Goal: Transaction & Acquisition: Download file/media

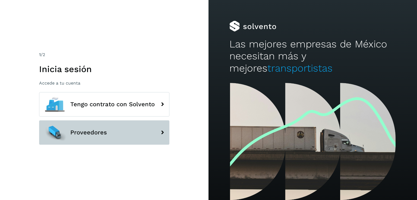
click at [100, 131] on span "Proveedores" at bounding box center [88, 132] width 37 height 7
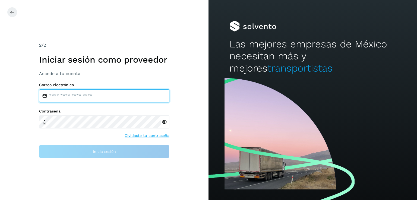
type input "**********"
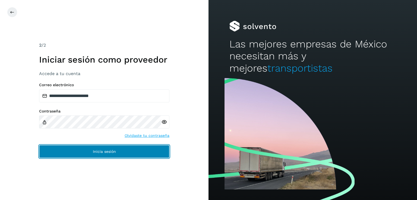
click at [107, 152] on span "Inicia sesión" at bounding box center [104, 152] width 23 height 4
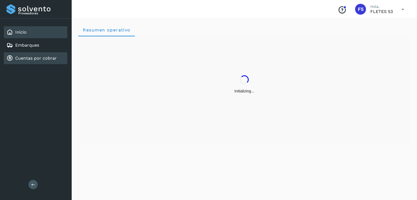
click at [47, 56] on link "Cuentas por cobrar" at bounding box center [36, 58] width 42 height 5
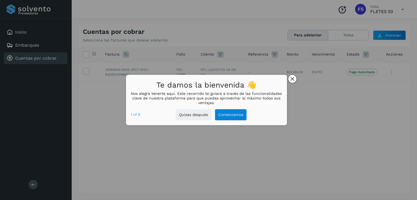
click at [292, 78] on icon "close," at bounding box center [292, 79] width 4 height 4
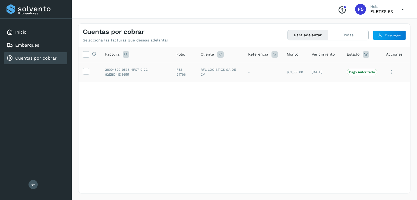
click at [393, 73] on icon at bounding box center [391, 72] width 11 height 11
click at [368, 85] on button "Ver Detalle" at bounding box center [373, 85] width 65 height 11
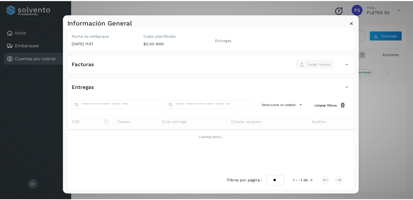
scroll to position [58, 0]
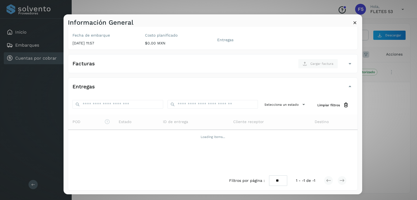
click at [355, 21] on icon at bounding box center [355, 23] width 6 height 6
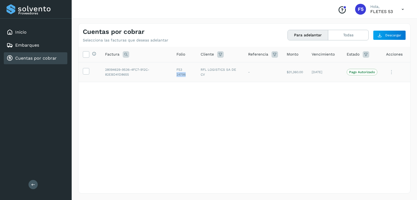
drag, startPoint x: 187, startPoint y: 75, endPoint x: 176, endPoint y: 75, distance: 10.3
click at [176, 75] on td "F53 24796" at bounding box center [184, 72] width 24 height 20
copy td "24796"
click at [42, 58] on link "Cuentas por cobrar" at bounding box center [36, 58] width 42 height 5
click at [30, 47] on link "Embarques" at bounding box center [27, 45] width 24 height 5
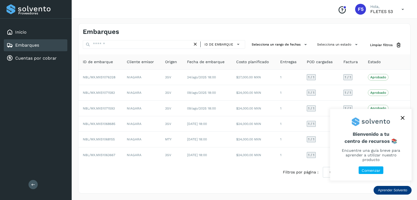
click at [406, 121] on button "close," at bounding box center [402, 118] width 8 height 8
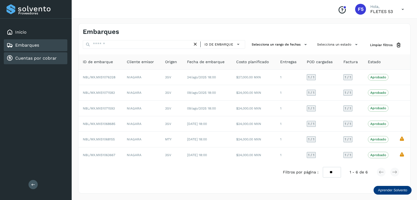
click at [42, 60] on link "Cuentas por cobrar" at bounding box center [36, 58] width 42 height 5
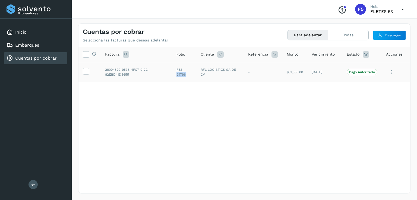
drag, startPoint x: 186, startPoint y: 75, endPoint x: 176, endPoint y: 74, distance: 10.5
click at [176, 74] on td "F53 24796" at bounding box center [184, 72] width 24 height 20
copy td "24796"
click at [391, 74] on icon at bounding box center [391, 72] width 11 height 11
click at [232, 109] on div at bounding box center [208, 100] width 417 height 200
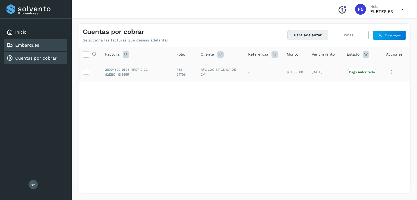
click at [29, 47] on link "Embarques" at bounding box center [27, 45] width 24 height 5
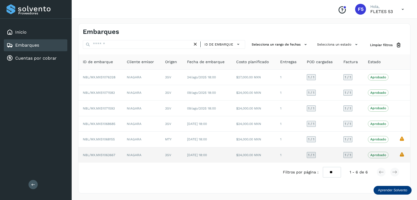
click at [216, 155] on td "[DATE] 18:00" at bounding box center [207, 155] width 49 height 15
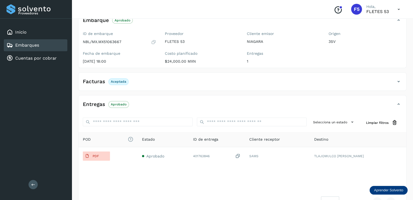
scroll to position [48, 0]
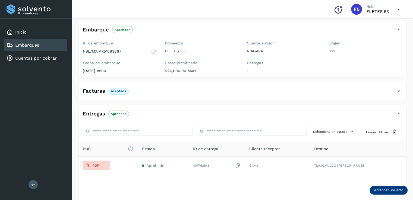
click at [144, 91] on div "Facturas Aceptada" at bounding box center [236, 91] width 317 height 9
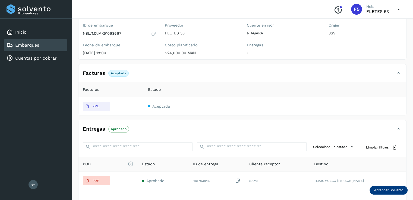
scroll to position [75, 0]
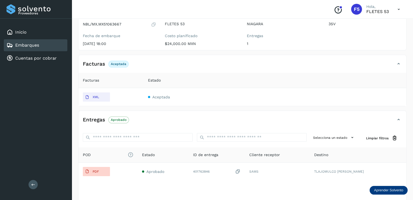
click at [157, 114] on div "Entregas Aprobado Selecciona un estado Limpiar filtros POD El tamaño máximo de …" at bounding box center [242, 169] width 328 height 116
click at [157, 115] on div "Entregas Aprobado" at bounding box center [236, 119] width 317 height 9
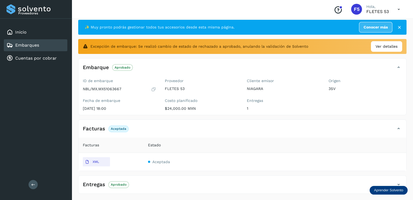
scroll to position [0, 0]
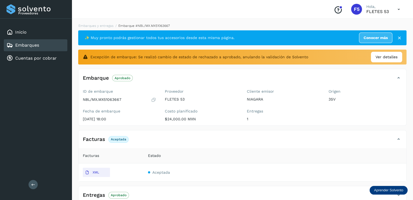
click at [400, 36] on icon at bounding box center [398, 37] width 5 height 5
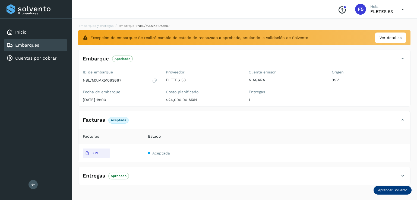
click at [33, 45] on link "Embarques" at bounding box center [27, 45] width 24 height 5
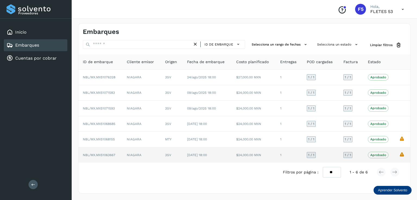
click at [135, 154] on td "NIAGARA" at bounding box center [141, 155] width 38 height 15
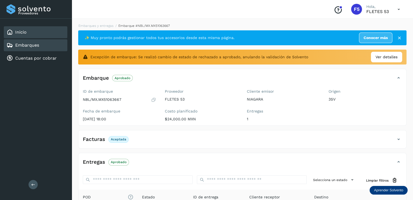
click at [32, 34] on div "Inicio" at bounding box center [35, 32] width 63 height 12
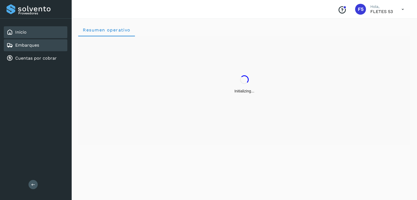
click at [37, 48] on div "Embarques" at bounding box center [35, 45] width 63 height 12
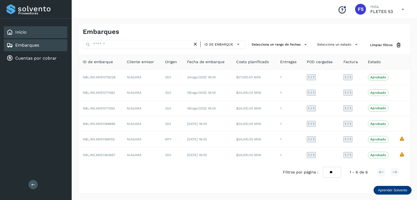
click at [44, 36] on div "Inicio" at bounding box center [35, 32] width 63 height 12
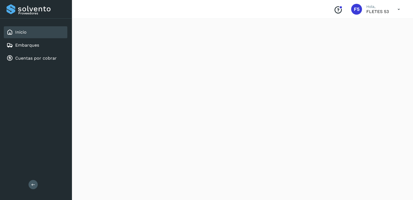
scroll to position [491, 0]
click at [50, 53] on div "Cuentas por cobrar" at bounding box center [35, 58] width 63 height 12
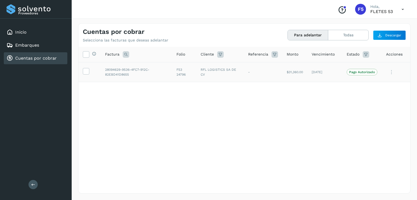
click at [89, 74] on td at bounding box center [89, 72] width 22 height 20
click at [89, 73] on label at bounding box center [86, 71] width 7 height 7
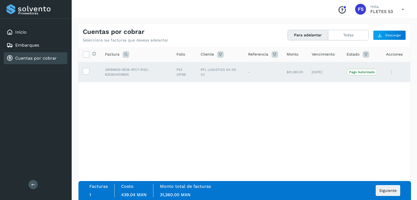
click at [390, 74] on icon at bounding box center [391, 72] width 11 height 11
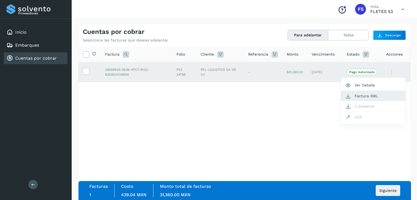
click at [375, 98] on button "Factura XML" at bounding box center [373, 96] width 65 height 10
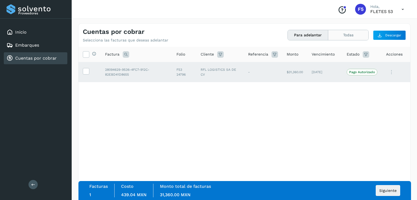
click at [351, 35] on button "Todas" at bounding box center [348, 35] width 40 height 10
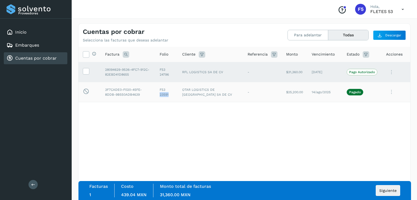
drag, startPoint x: 178, startPoint y: 94, endPoint x: 168, endPoint y: 94, distance: 10.3
click at [168, 94] on td "F53 23591" at bounding box center [166, 92] width 23 height 20
copy td "23591"
